Goal: Transaction & Acquisition: Obtain resource

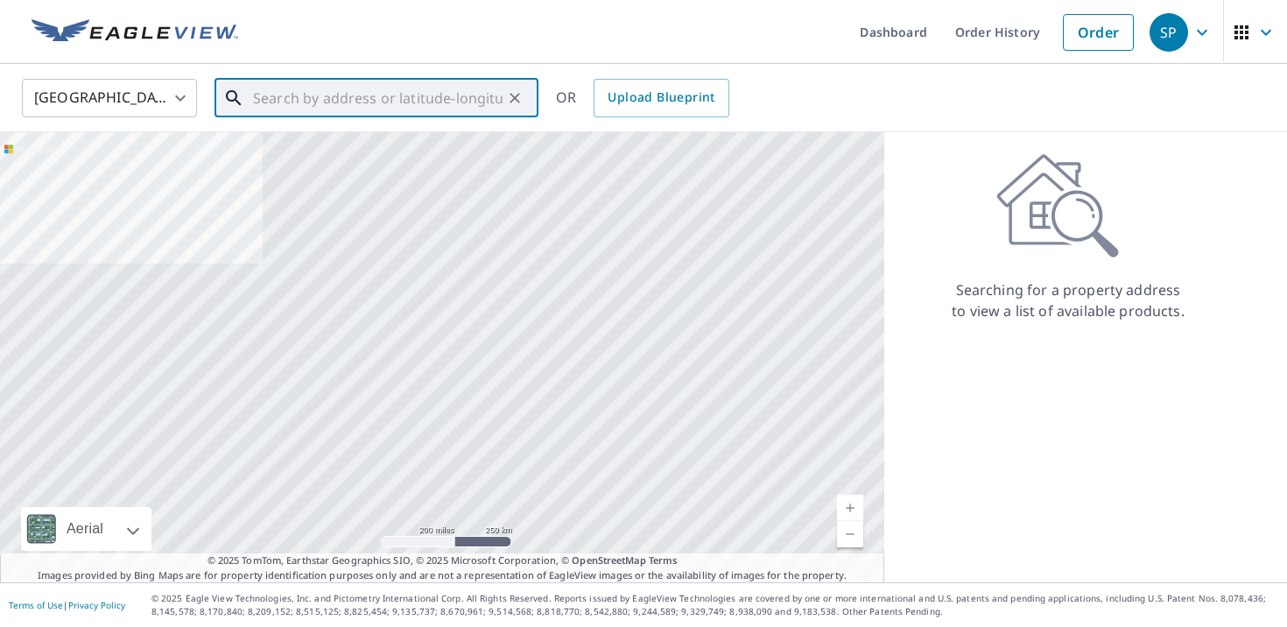
click at [419, 97] on input "text" at bounding box center [378, 98] width 250 height 49
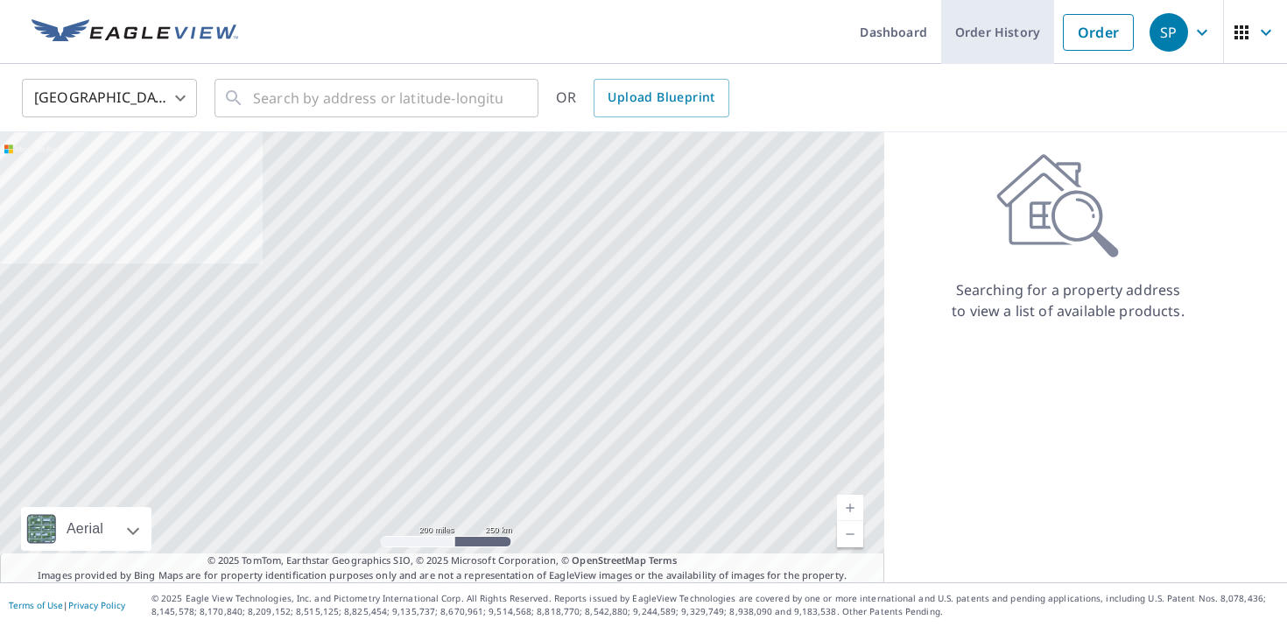
click at [1005, 35] on link "Order History" at bounding box center [997, 32] width 113 height 64
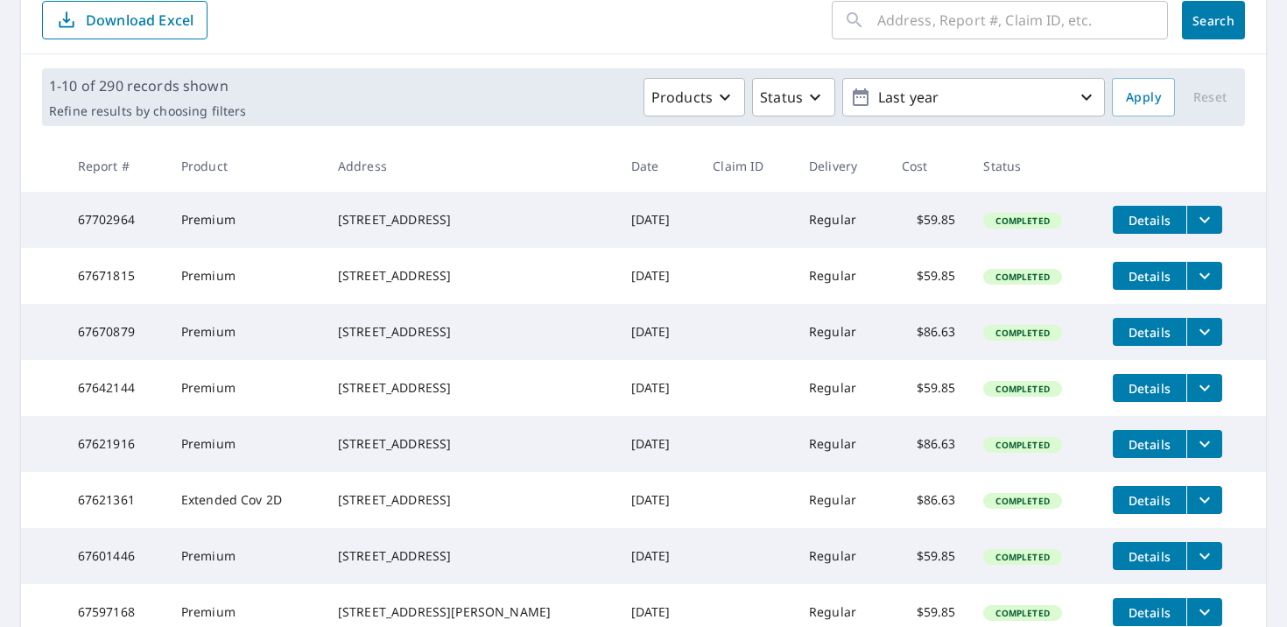
scroll to position [237, 0]
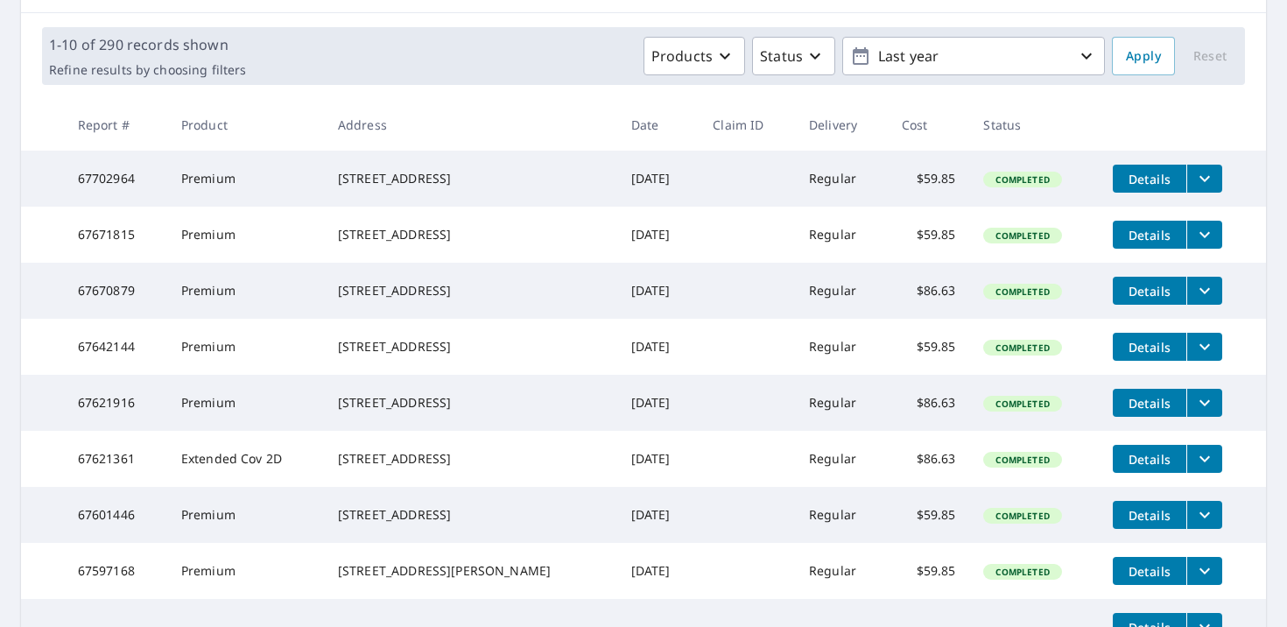
click at [1199, 301] on icon "filesDropdownBtn-67670879" at bounding box center [1204, 290] width 21 height 21
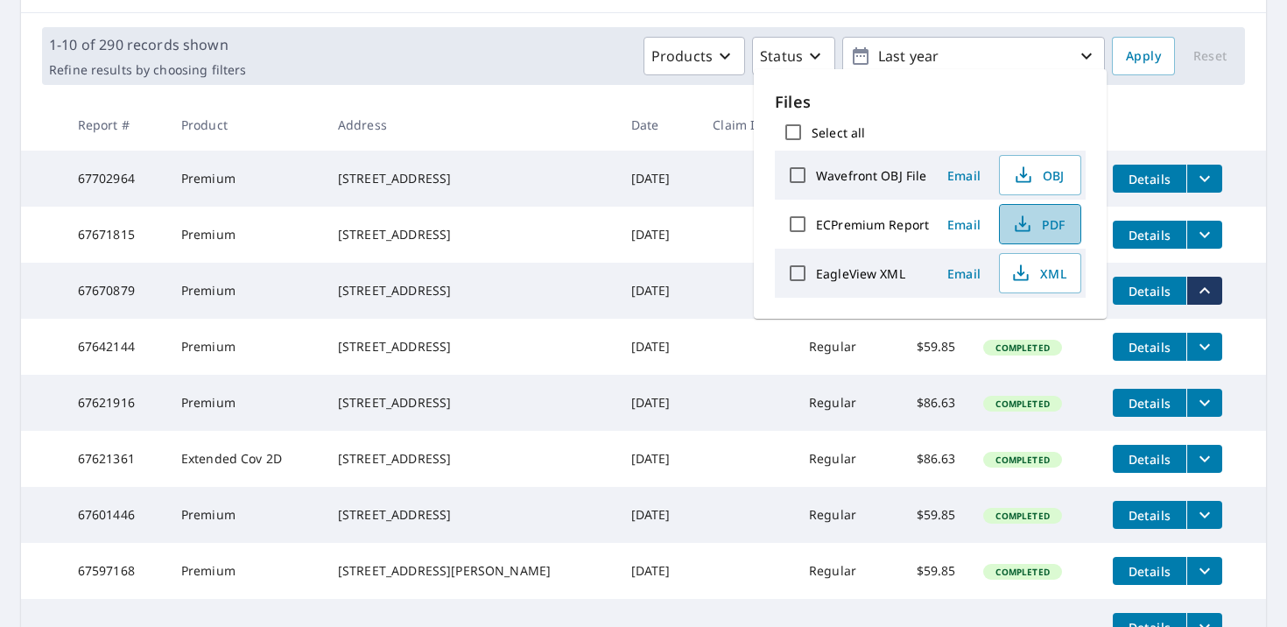
click at [1022, 235] on button "PDF" at bounding box center [1040, 224] width 82 height 40
click at [1034, 270] on span "XML" at bounding box center [1038, 273] width 56 height 21
click at [1046, 173] on span "OBJ" at bounding box center [1038, 175] width 56 height 21
click at [1034, 274] on span "XML" at bounding box center [1038, 273] width 56 height 21
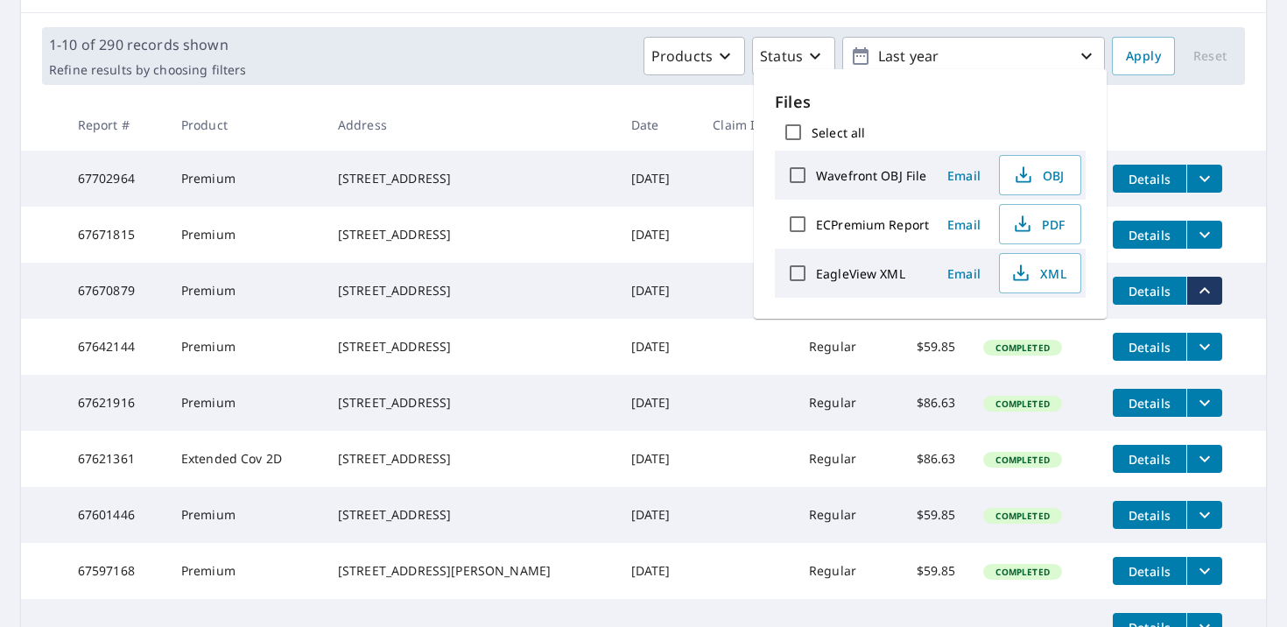
click at [1131, 115] on th at bounding box center [1182, 125] width 167 height 52
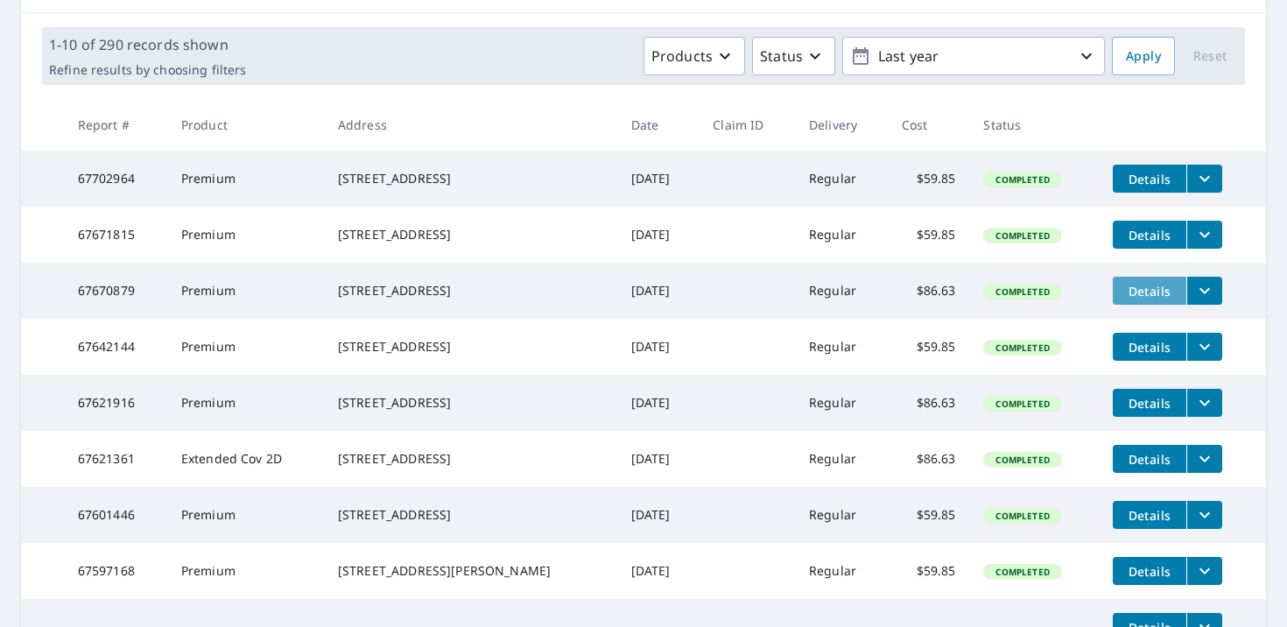
click at [1139, 299] on span "Details" at bounding box center [1149, 291] width 53 height 17
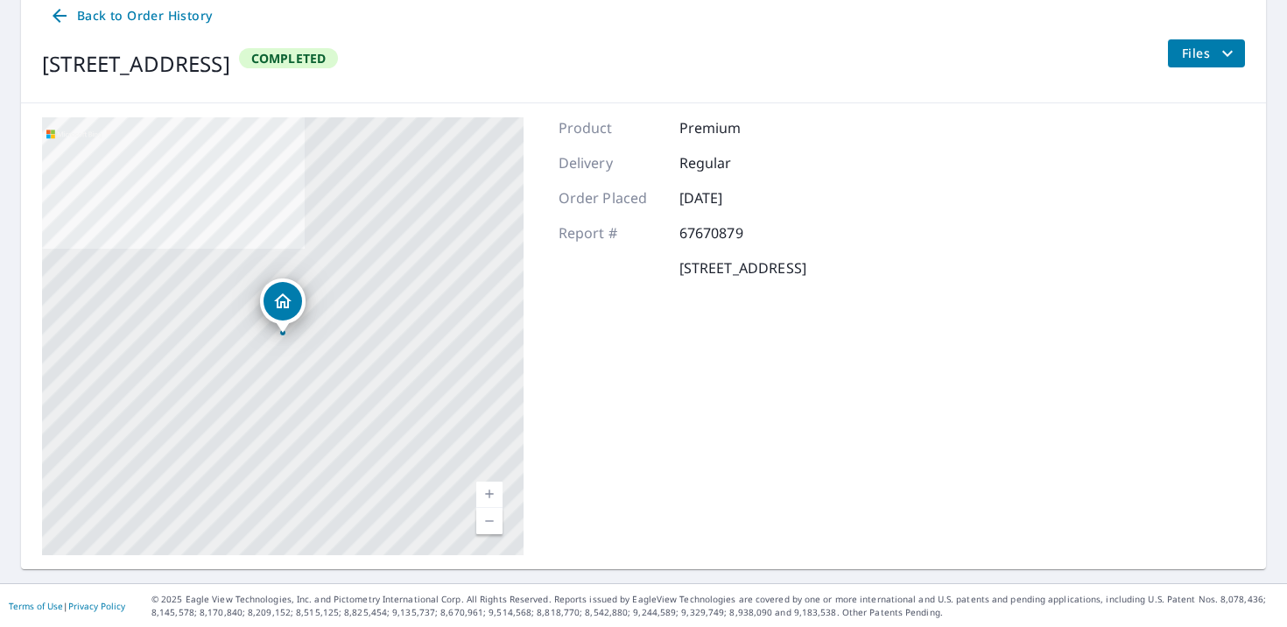
click at [1185, 61] on span "Files" at bounding box center [1210, 53] width 56 height 21
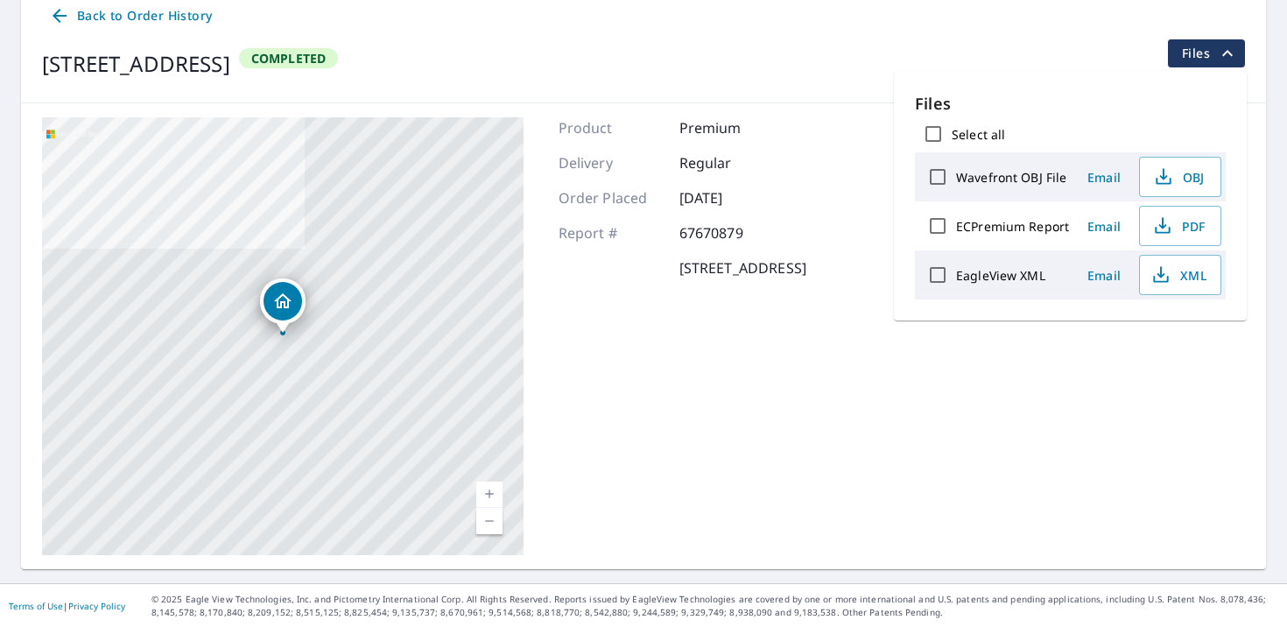
click at [1091, 67] on div "[STREET_ADDRESS] Completed Files" at bounding box center [643, 63] width 1203 height 49
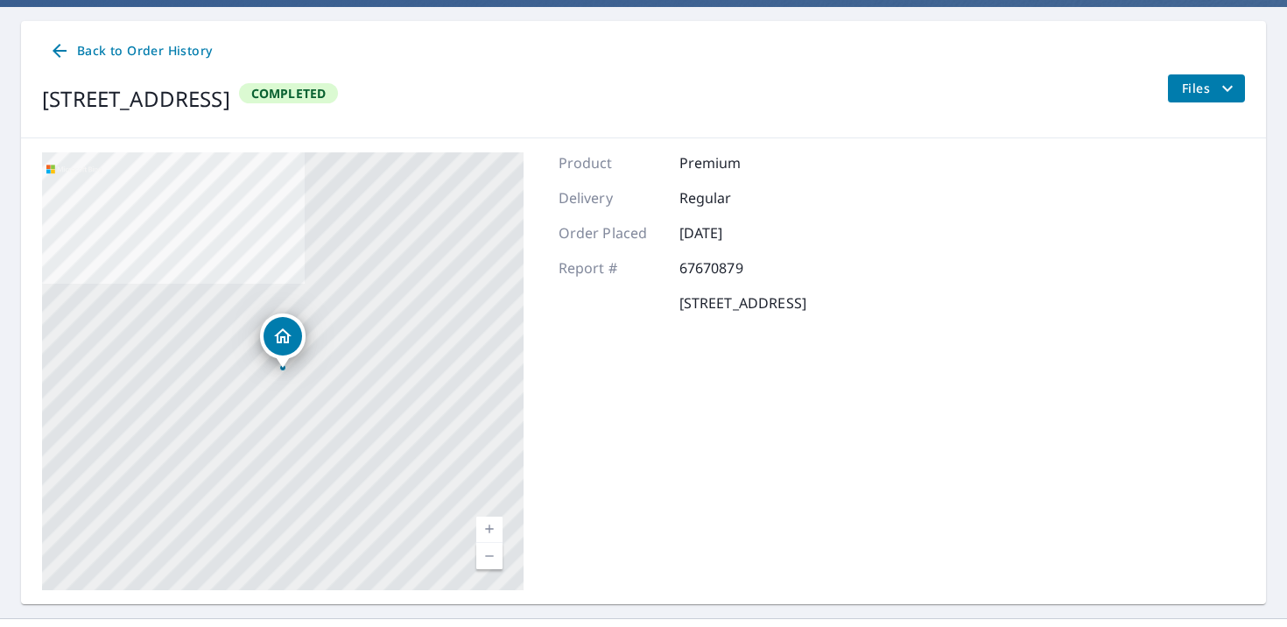
scroll to position [0, 0]
